Goal: Transaction & Acquisition: Purchase product/service

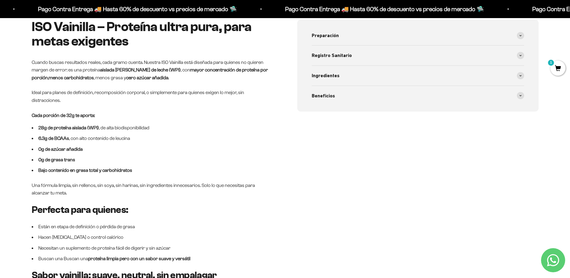
scroll to position [598, 0]
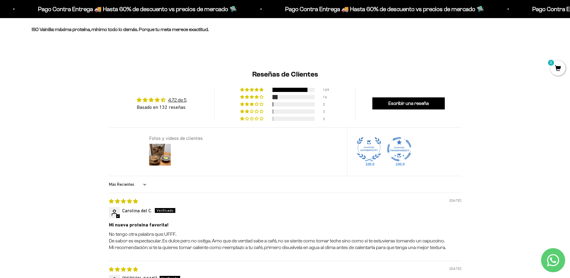
click at [229, 231] on p "No tengo otra palabra que: UFFF. De sabor es espectacular. Es dulce pero no ost…" at bounding box center [285, 241] width 352 height 20
click at [234, 231] on p "No tengo otra palabra que: UFFF. De sabor es espectacular. Es dulce pero no ost…" at bounding box center [285, 241] width 352 height 20
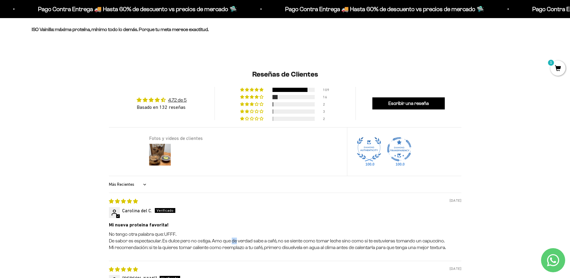
click at [234, 231] on p "No tengo otra palabra que: UFFF. De sabor es espectacular. Es dulce pero no ost…" at bounding box center [285, 241] width 352 height 20
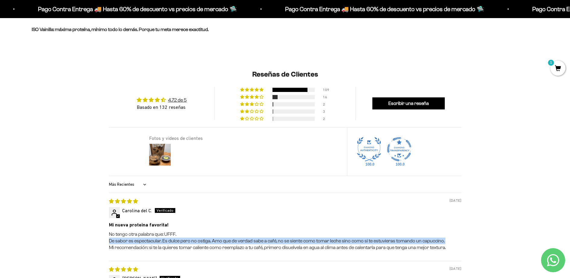
click at [234, 231] on p "No tengo otra palabra que: UFFF. De sabor es espectacular. Es dulce pero no ost…" at bounding box center [285, 241] width 352 height 20
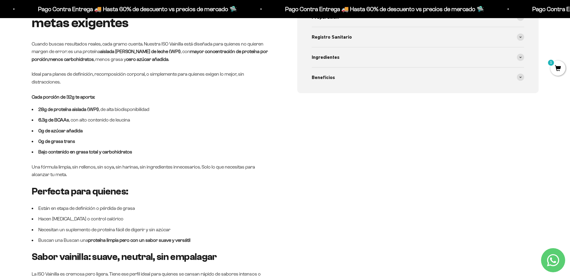
scroll to position [0, 0]
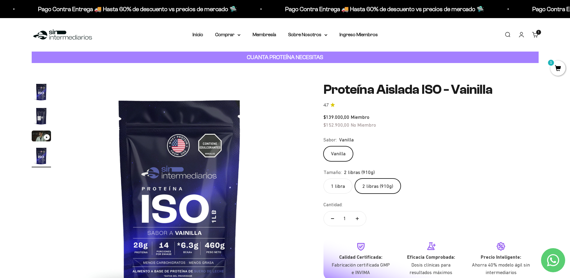
click at [310, 57] on strong "CUANTA PROTEÍNA NECESITAS" at bounding box center [285, 57] width 76 height 6
click at [296, 55] on strong "CUANTA PROTEÍNA NECESITAS" at bounding box center [285, 57] width 76 height 6
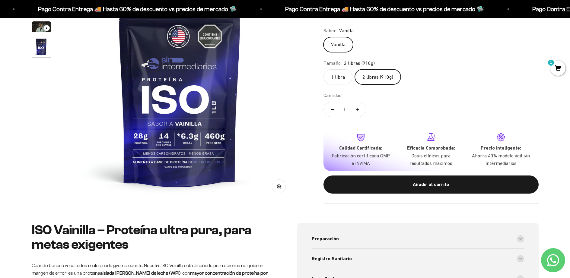
scroll to position [82, 0]
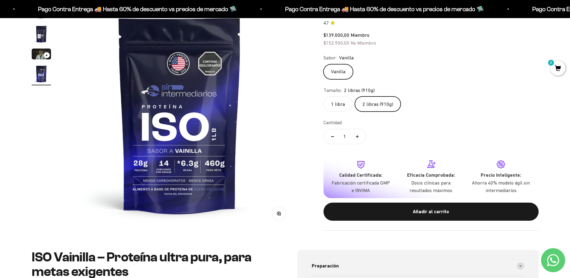
click at [238, 128] on img at bounding box center [179, 114] width 229 height 229
click at [212, 129] on img at bounding box center [179, 114] width 229 height 229
click at [249, 120] on img at bounding box center [179, 114] width 229 height 229
click at [39, 73] on img "Ir al artículo 4" at bounding box center [41, 73] width 19 height 19
click at [36, 31] on img "Ir al artículo 2" at bounding box center [41, 33] width 19 height 19
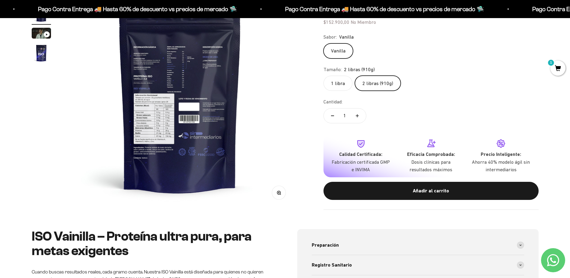
scroll to position [84, 0]
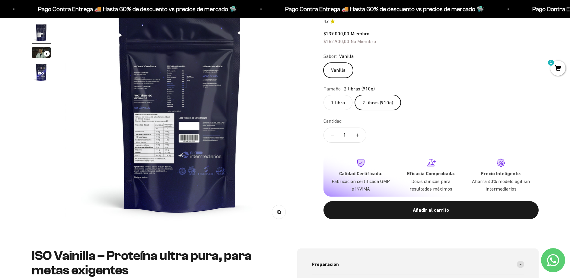
click at [283, 213] on button "Zoom" at bounding box center [279, 212] width 14 height 14
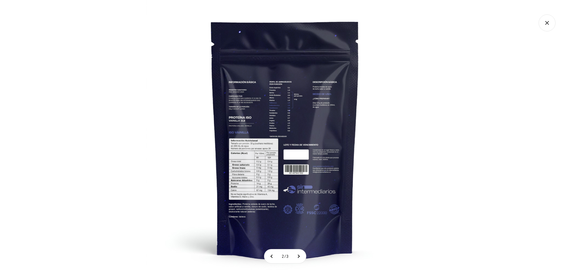
click at [251, 164] on img at bounding box center [285, 139] width 278 height 278
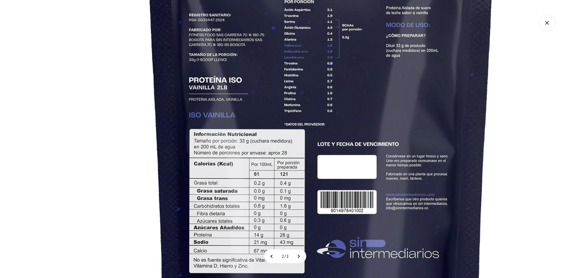
click at [307, 163] on img at bounding box center [321, 130] width 653 height 653
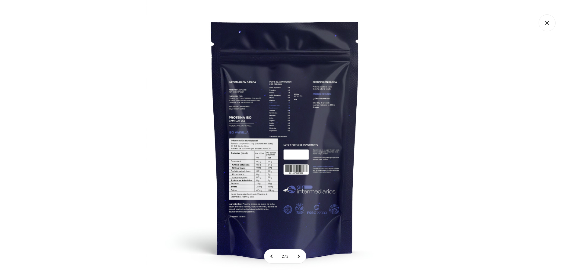
click at [427, 148] on div at bounding box center [285, 139] width 570 height 278
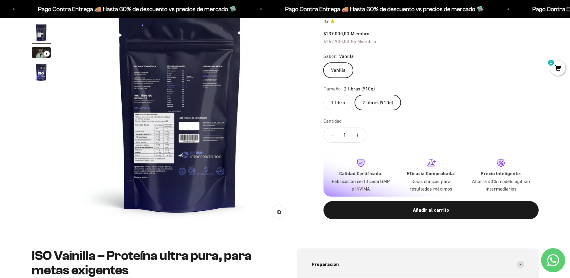
scroll to position [0, 0]
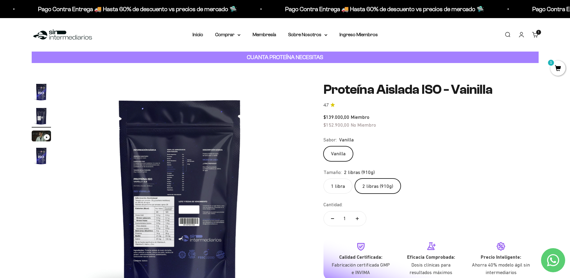
click at [39, 118] on img "Ir al artículo 2" at bounding box center [41, 116] width 19 height 19
click at [42, 95] on img "Ir al artículo 1" at bounding box center [41, 91] width 19 height 19
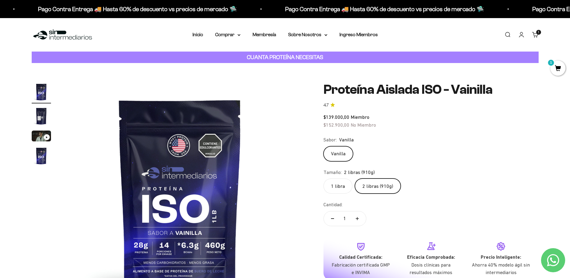
click at [43, 105] on page-dots at bounding box center [41, 124] width 19 height 85
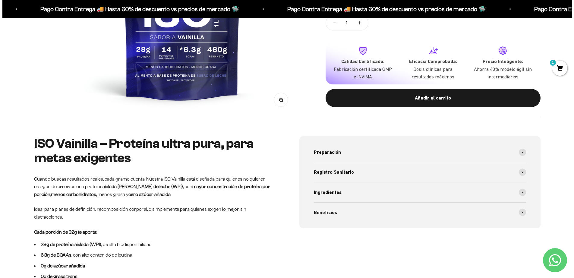
scroll to position [72, 0]
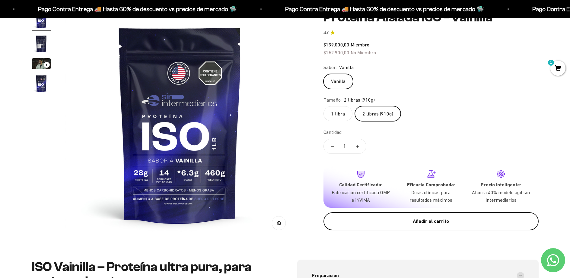
click at [391, 218] on div "Añadir al carrito" at bounding box center [431, 222] width 191 height 8
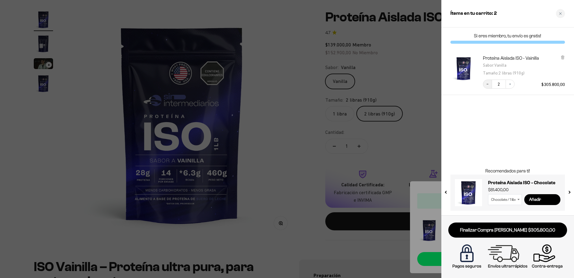
click at [491, 84] on button "Decrease quantity" at bounding box center [487, 84] width 9 height 9
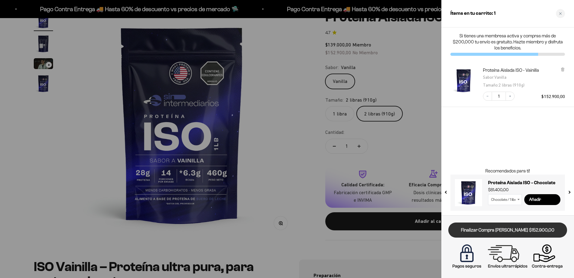
click at [512, 228] on link "Finalizar Compra [PERSON_NAME] $152.900,00" at bounding box center [508, 230] width 119 height 15
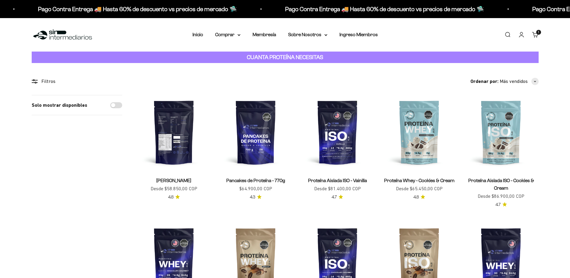
click at [237, 132] on img at bounding box center [255, 132] width 75 height 75
click at [196, 132] on img at bounding box center [174, 132] width 75 height 75
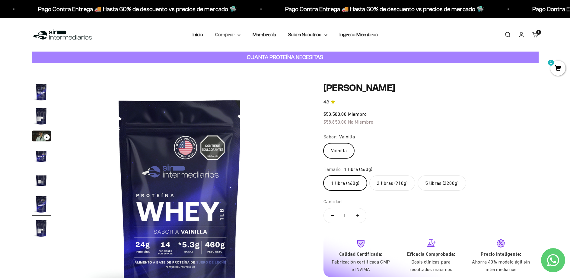
click at [222, 33] on summary "Comprar" at bounding box center [227, 35] width 25 height 8
click at [241, 65] on span "Otros Suplementos" at bounding box center [239, 65] width 40 height 5
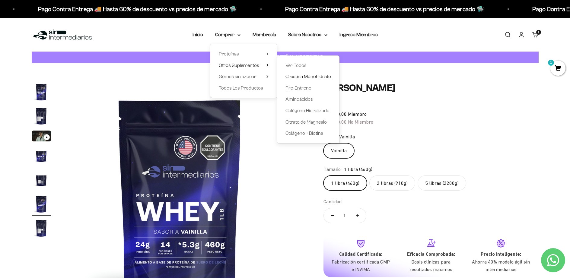
click at [306, 79] on span "Creatina Monohidrato" at bounding box center [308, 77] width 46 height 8
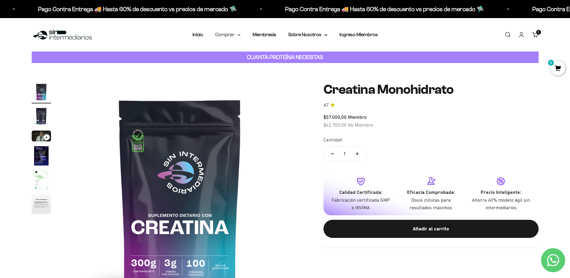
click at [217, 35] on summary "Comprar" at bounding box center [227, 35] width 25 height 8
click at [245, 65] on span "Otros Suplementos" at bounding box center [239, 65] width 40 height 5
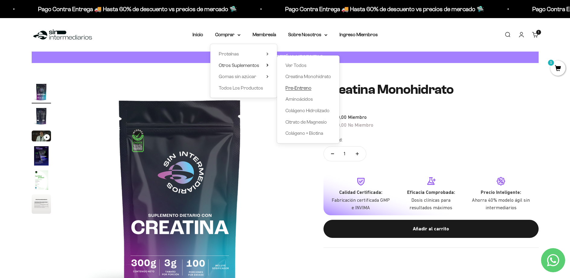
click at [299, 87] on span "Pre-Entreno" at bounding box center [298, 87] width 26 height 5
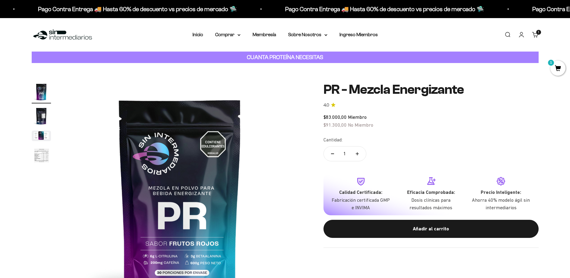
scroll to position [39, 0]
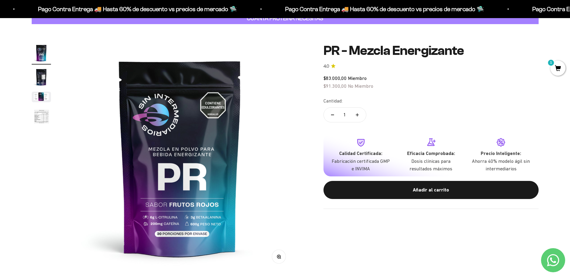
click at [47, 82] on img "Ir al artículo 2" at bounding box center [41, 77] width 19 height 19
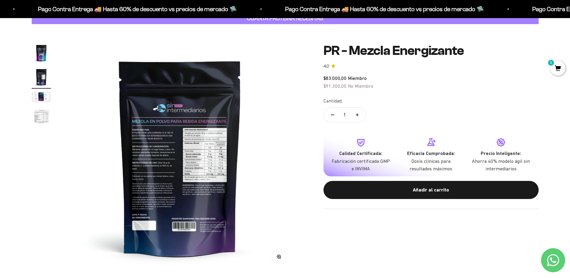
click at [44, 98] on img "Ir al artículo 3" at bounding box center [41, 97] width 19 height 11
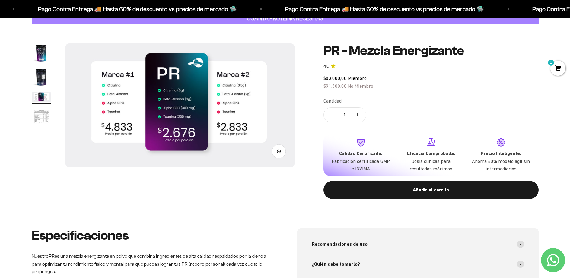
click at [46, 112] on img "Ir al artículo 4" at bounding box center [41, 117] width 19 height 20
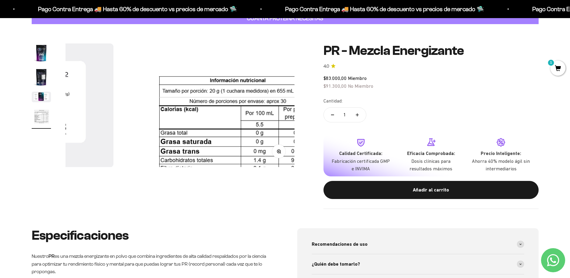
scroll to position [0, 709]
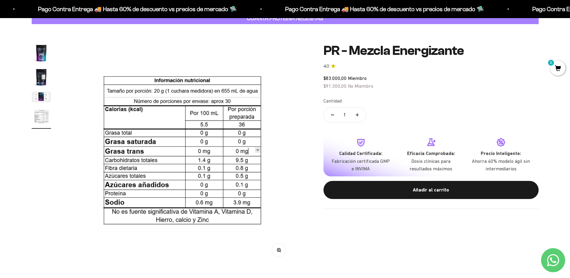
click at [46, 101] on img "Ir al artículo 3" at bounding box center [41, 97] width 19 height 11
click at [46, 80] on img "Ir al artículo 2" at bounding box center [41, 77] width 19 height 19
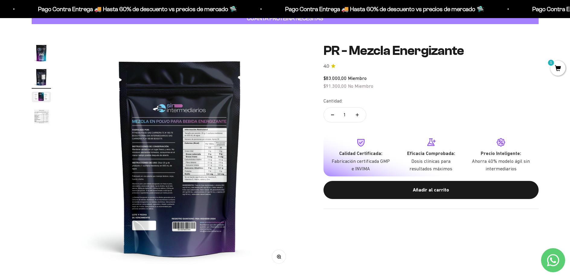
click at [45, 62] on img "Ir al artículo 1" at bounding box center [41, 52] width 19 height 19
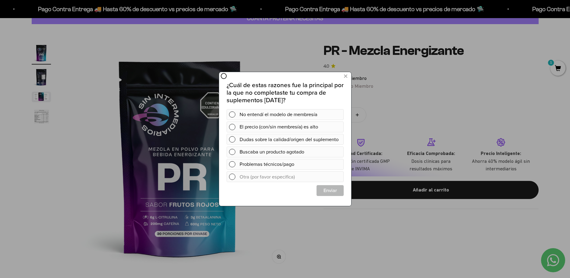
scroll to position [0, 0]
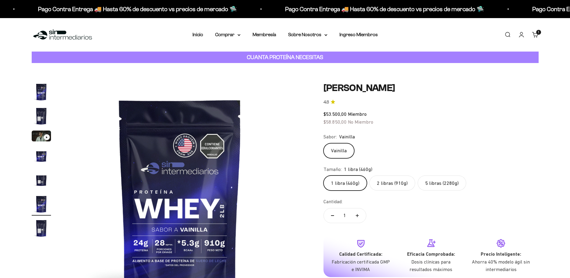
click at [231, 114] on media-carousel at bounding box center [179, 196] width 229 height 229
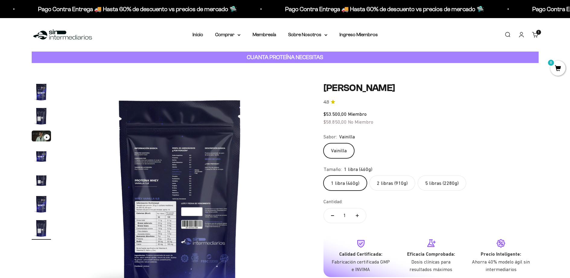
click at [223, 75] on div "Zoom Ir al artículo 1 Ir al artículo 2 Ir al artículo 3 Ir al artículo 4 Ir al …" at bounding box center [285, 197] width 570 height 268
click at [233, 109] on img at bounding box center [179, 196] width 229 height 229
click at [234, 115] on img at bounding box center [179, 196] width 229 height 229
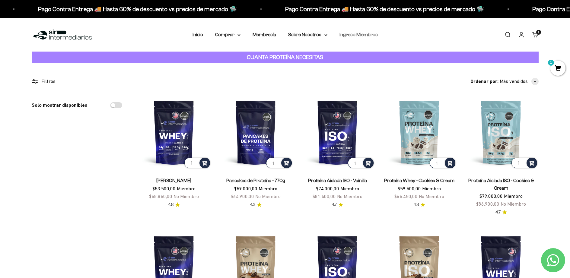
click at [358, 36] on link "Ingreso Miembros" at bounding box center [358, 34] width 38 height 5
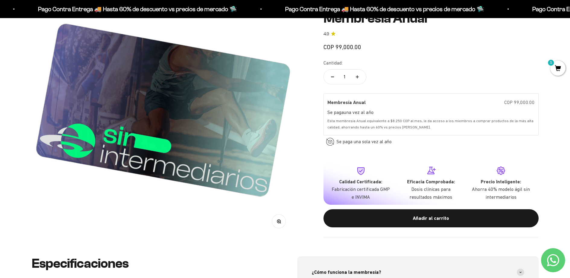
click at [333, 36] on icon "4.9 de 5.0 estrellas" at bounding box center [333, 33] width 5 height 5
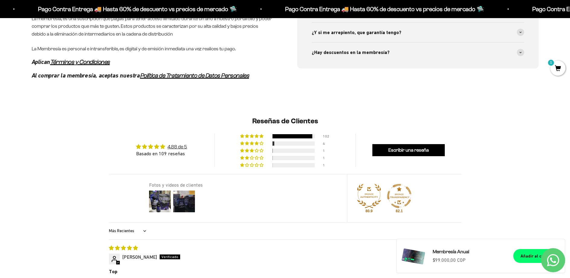
scroll to position [511, 0]
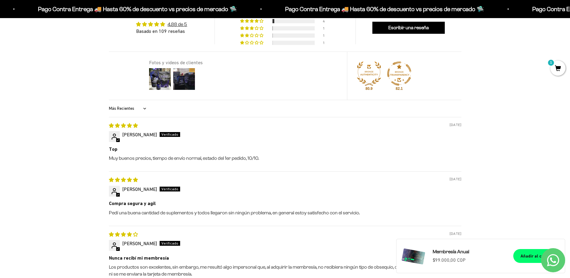
click at [284, 162] on p "Muy buenos precios, tiempo de envío normal, estado del 1er pedido, 10/10." at bounding box center [285, 158] width 352 height 7
click at [283, 161] on div "Top Muy buenos precios, tiempo de envío normal, estado del 1er pedido, 10/10." at bounding box center [285, 154] width 352 height 16
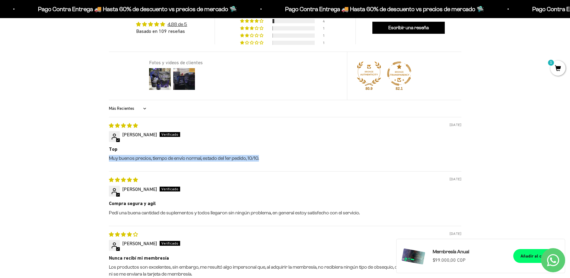
click at [283, 161] on div "Top Muy buenos precios, tiempo de envío normal, estado del 1er pedido, 10/10." at bounding box center [285, 154] width 352 height 16
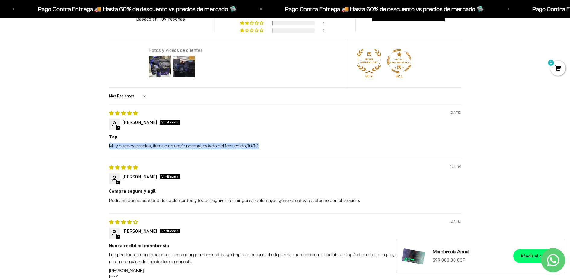
scroll to position [560, 0]
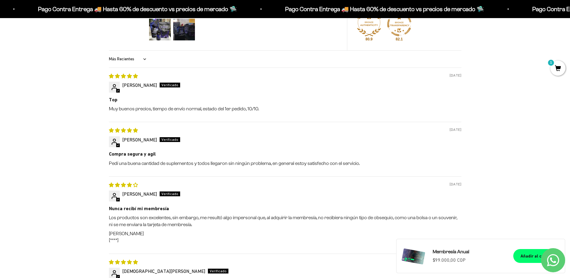
click at [312, 228] on p "Los productos son excelentes, sin embargo, me resultó algo impersonal que, al a…" at bounding box center [285, 222] width 352 height 14
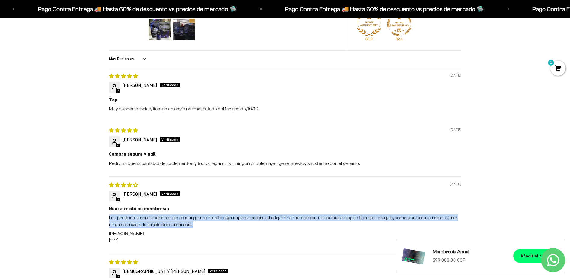
click at [311, 228] on p "Los productos son excelentes, sin embargo, me resultó algo impersonal que, al a…" at bounding box center [285, 222] width 352 height 14
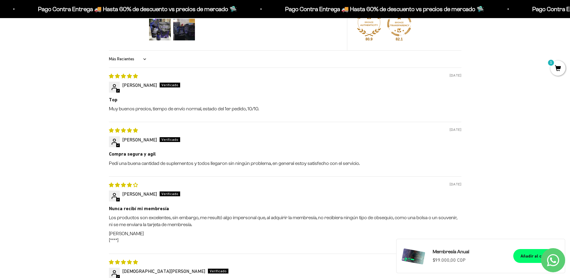
click at [220, 235] on div "Los productos son excelentes, sin embargo, me resultó algo impersonal que, al a…" at bounding box center [285, 230] width 352 height 30
click at [224, 228] on p "Los productos son excelentes, sin embargo, me resultó algo impersonal que, al a…" at bounding box center [285, 222] width 352 height 14
click at [158, 239] on p "Camila Baron [****]" at bounding box center [285, 238] width 352 height 14
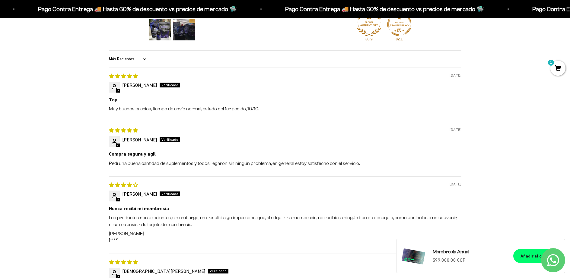
click at [114, 242] on p "Camila Baron [****]" at bounding box center [285, 238] width 352 height 14
click at [116, 243] on span "[****]" at bounding box center [114, 240] width 10 height 5
drag, startPoint x: 116, startPoint y: 244, endPoint x: 119, endPoint y: 243, distance: 3.2
click at [116, 243] on span "[****]" at bounding box center [114, 240] width 10 height 5
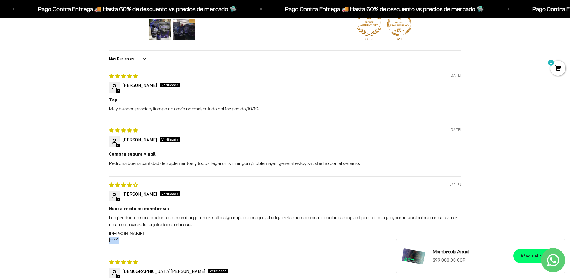
scroll to position [683, 0]
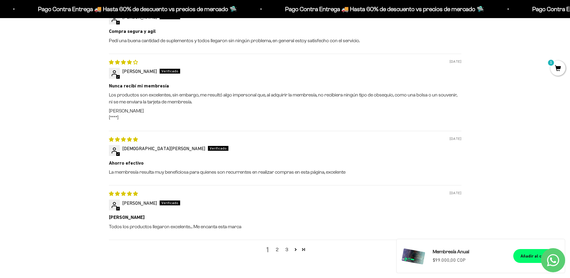
click at [164, 176] on p "La membresía resulta muy beneficiosa para quienes son recurrentes en realizar c…" at bounding box center [285, 172] width 352 height 7
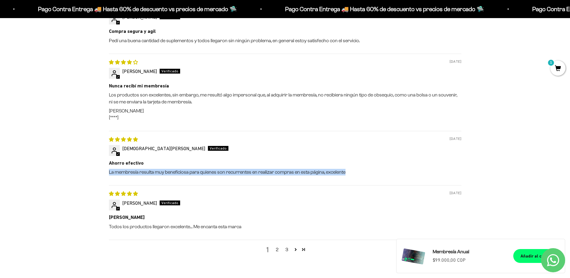
click at [164, 176] on p "La membresía resulta muy beneficiosa para quienes son recurrentes en realizar c…" at bounding box center [285, 172] width 352 height 7
click at [179, 183] on div "07/15/2025 Jesús D Ahorro efectivo La membresía resulta muy beneficiosa para qu…" at bounding box center [285, 158] width 352 height 55
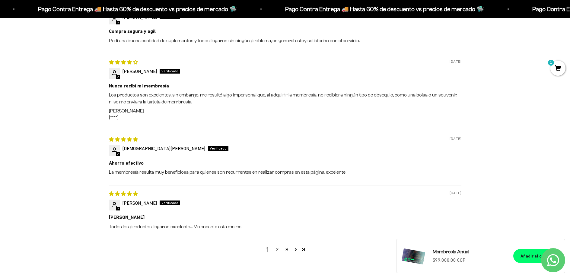
click at [179, 183] on div "07/15/2025 Jesús D Ahorro efectivo La membresía resulta muy beneficiosa para qu…" at bounding box center [285, 158] width 352 height 55
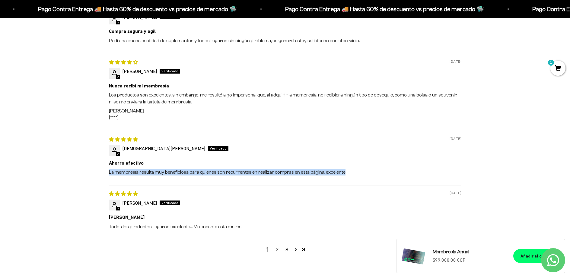
click at [179, 183] on div "07/15/2025 Jesús D Ahorro efectivo La membresía resulta muy beneficiosa para qu…" at bounding box center [285, 158] width 352 height 55
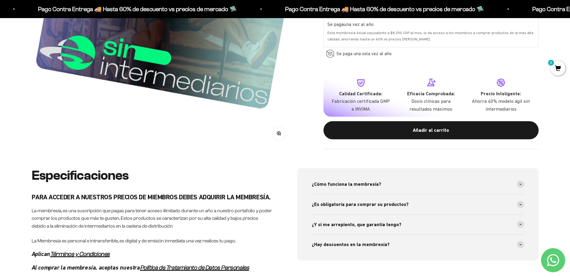
scroll to position [0, 0]
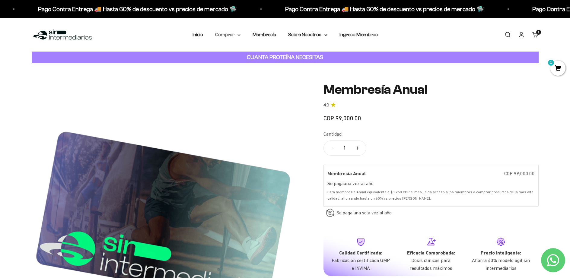
click at [233, 34] on summary "Comprar" at bounding box center [227, 35] width 25 height 8
click at [56, 36] on img at bounding box center [63, 34] width 62 height 13
click at [230, 52] on span "Proteínas" at bounding box center [229, 53] width 20 height 5
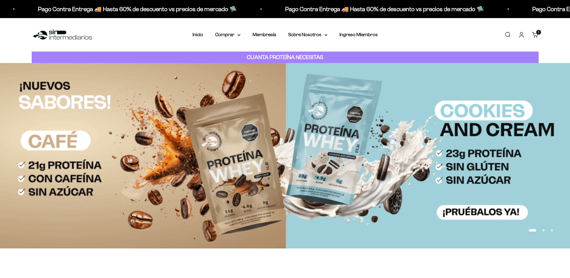
click at [229, 36] on summary "Comprar" at bounding box center [227, 35] width 25 height 8
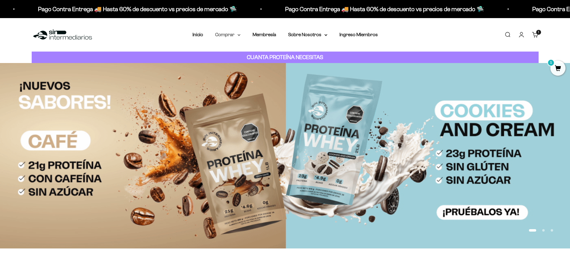
click at [228, 37] on summary "Comprar" at bounding box center [227, 35] width 25 height 8
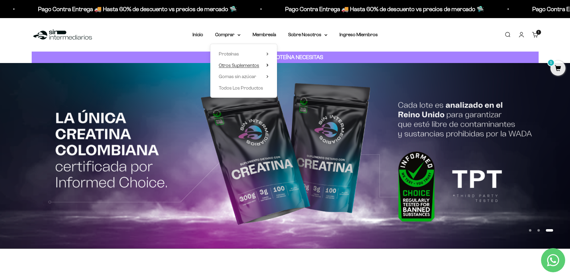
click at [250, 64] on span "Otros Suplementos" at bounding box center [239, 65] width 40 height 5
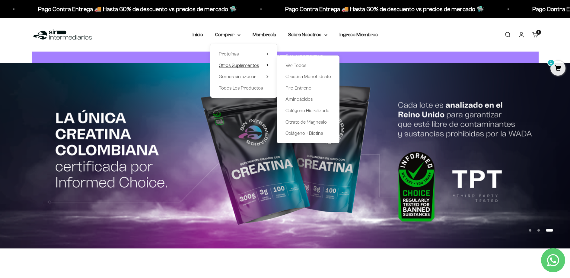
click at [249, 64] on span "Otros Suplementos" at bounding box center [239, 65] width 40 height 5
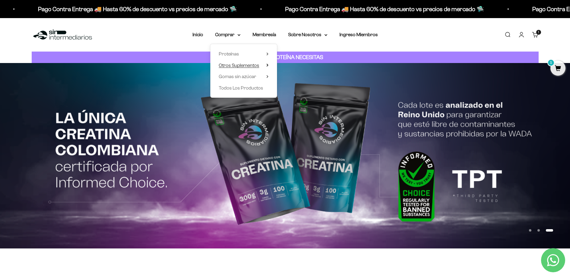
click at [249, 64] on span "Otros Suplementos" at bounding box center [239, 65] width 40 height 5
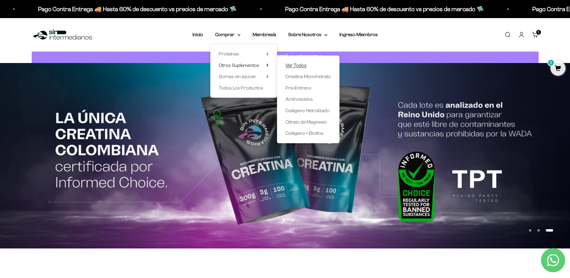
click at [290, 65] on span "Ver Todos" at bounding box center [295, 65] width 21 height 5
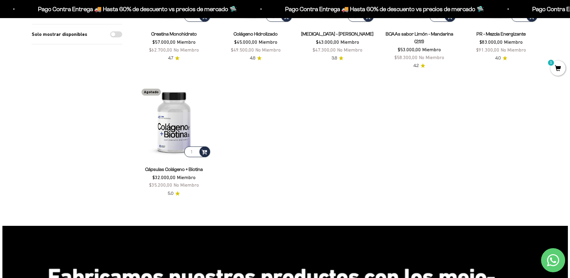
scroll to position [46, 0]
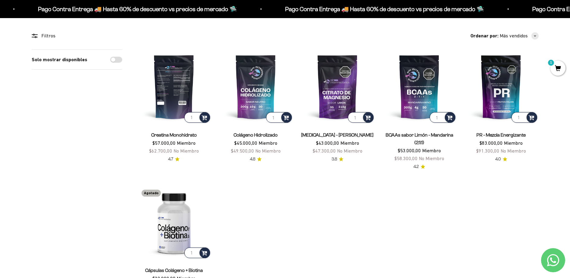
click at [171, 83] on img at bounding box center [174, 86] width 75 height 75
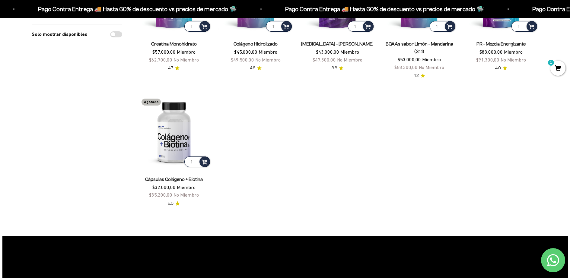
scroll to position [7, 0]
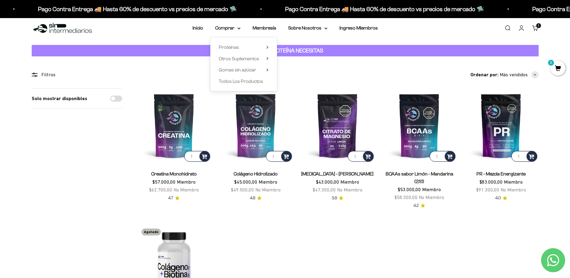
click at [298, 47] on strong "CUANTA PROTEÍNA NECESITAS" at bounding box center [285, 50] width 76 height 6
click at [296, 48] on strong "CUANTA PROTEÍNA NECESITAS" at bounding box center [285, 50] width 76 height 6
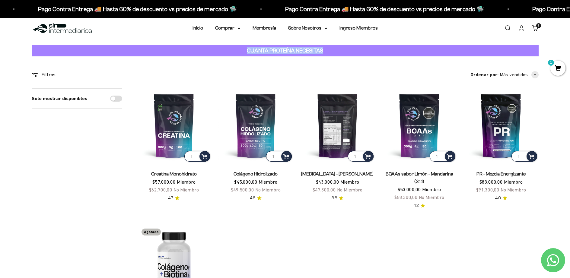
scroll to position [0, 0]
